Goal: Answer question/provide support

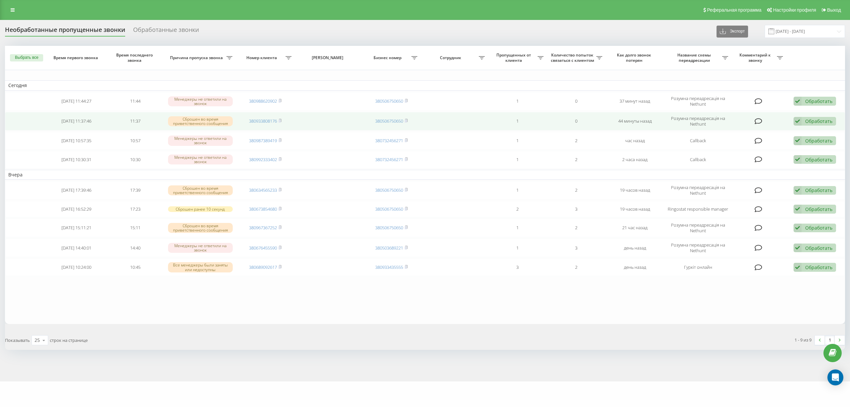
click at [804, 122] on div "Обработать Не удалось связаться Связался с клиентом с помощью другого канала Кл…" at bounding box center [815, 121] width 43 height 9
click at [736, 167] on span "Другой вариант" at bounding box center [732, 167] width 37 height 6
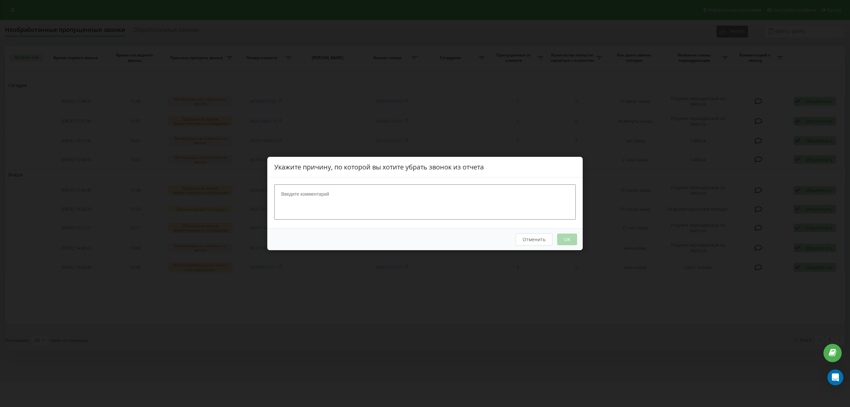
click at [416, 205] on textarea at bounding box center [425, 201] width 302 height 35
type textarea "набрав"
click at [570, 246] on div "Отменить OK" at bounding box center [424, 239] width 315 height 22
click at [568, 241] on button "OK" at bounding box center [567, 239] width 20 height 12
